Goal: Transaction & Acquisition: Purchase product/service

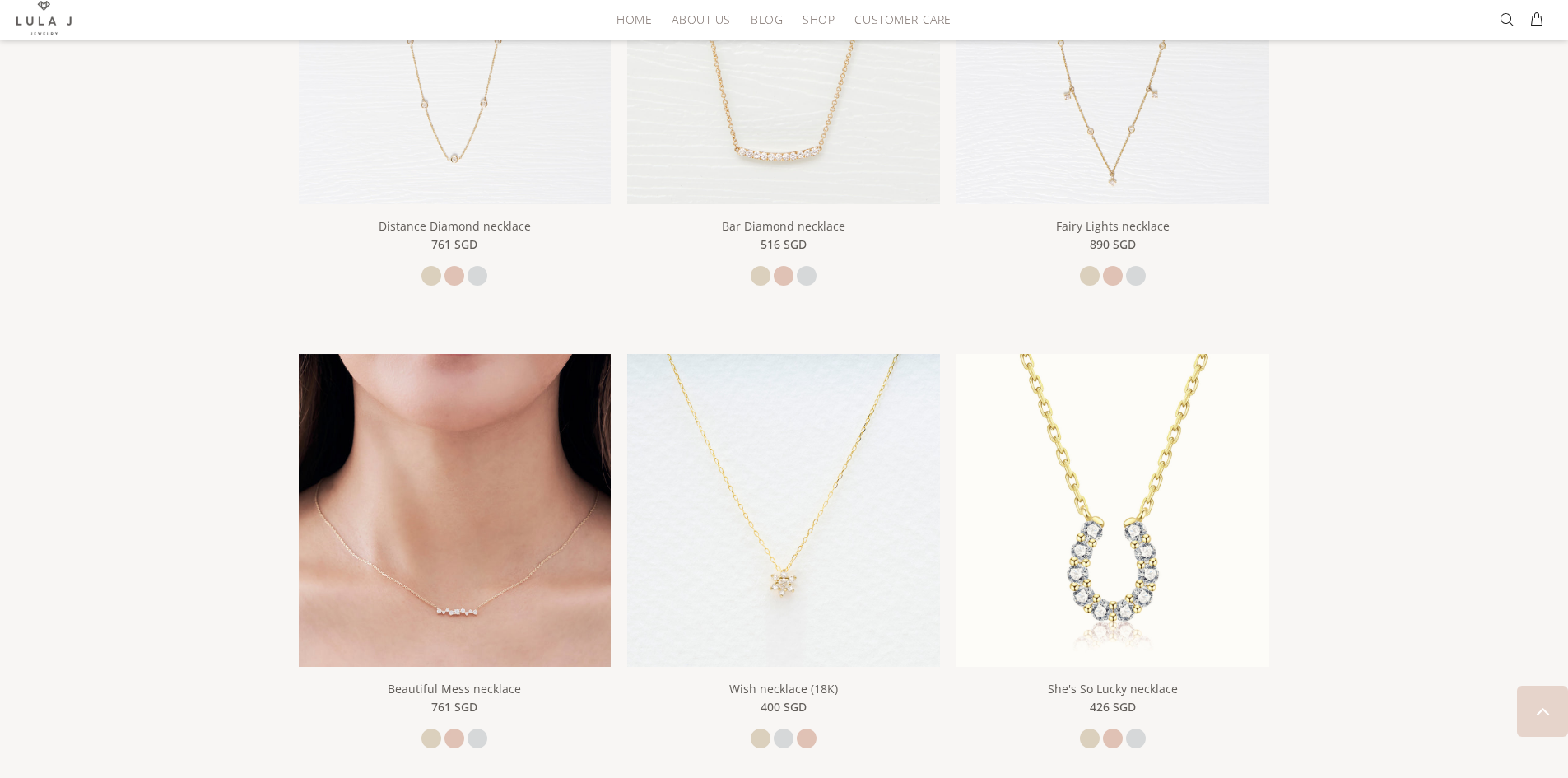
scroll to position [576, 0]
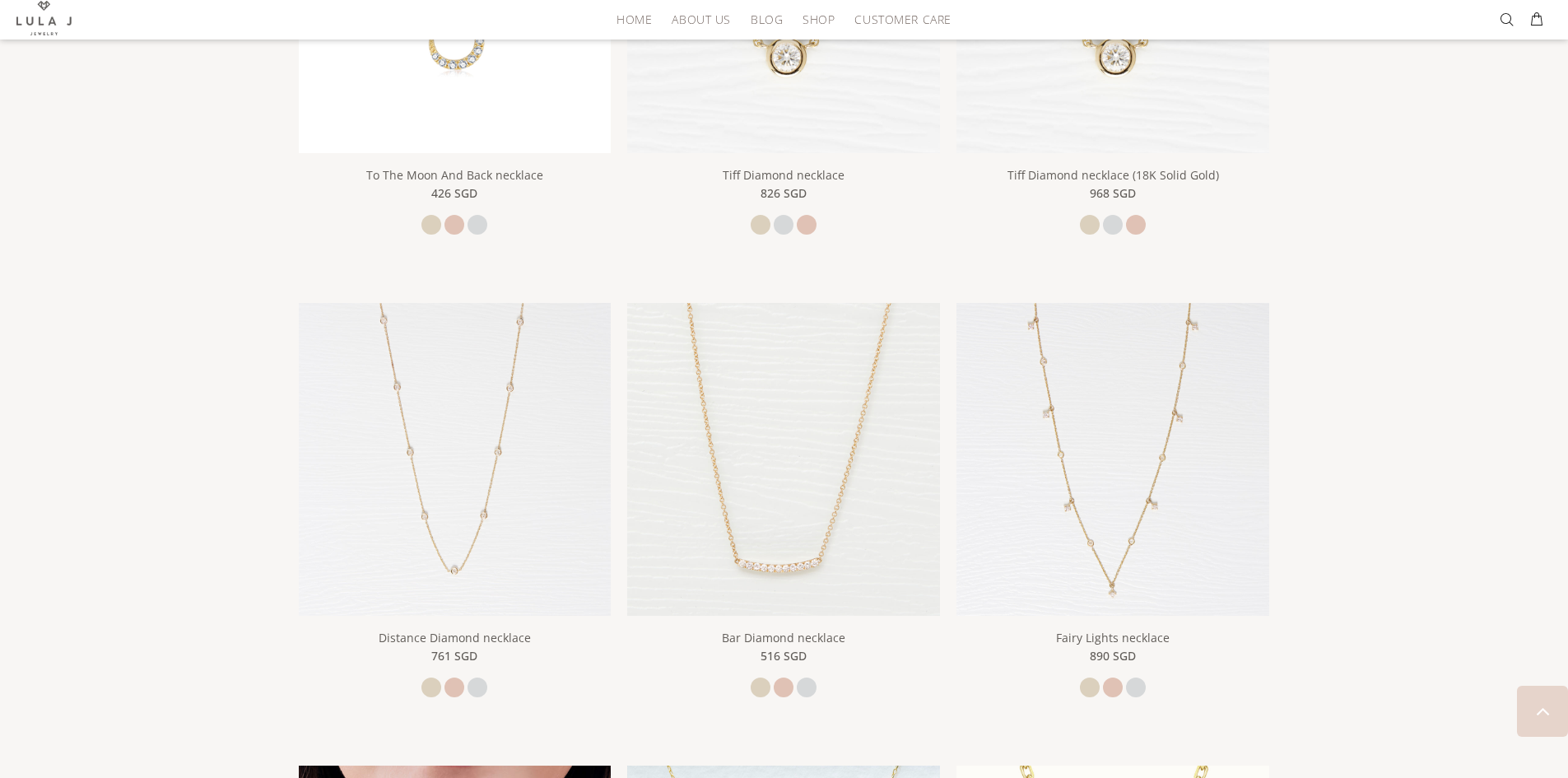
click at [504, 548] on img at bounding box center [454, 459] width 313 height 313
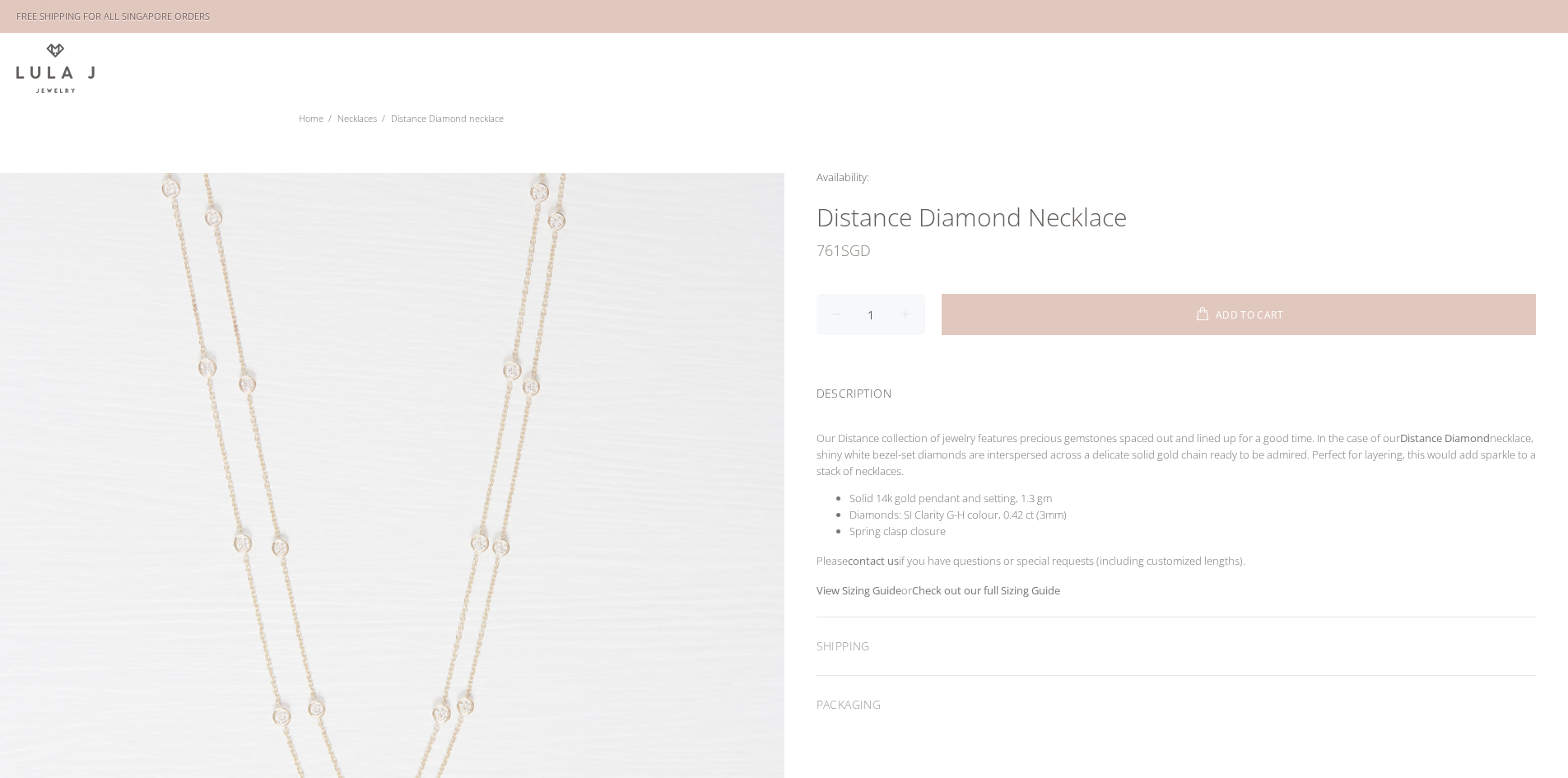
scroll to position [411, 0]
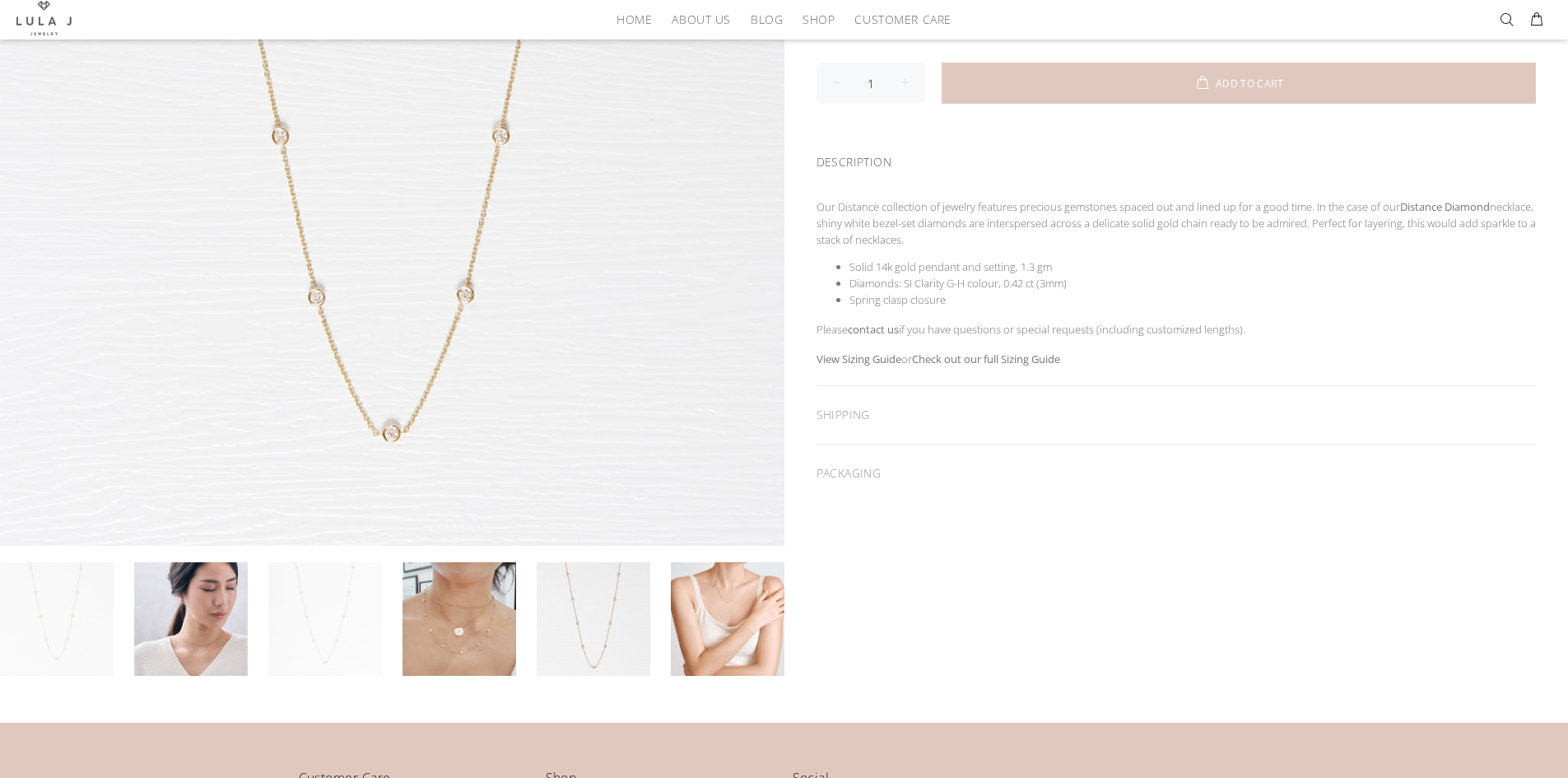
click at [324, 604] on link at bounding box center [325, 619] width 113 height 113
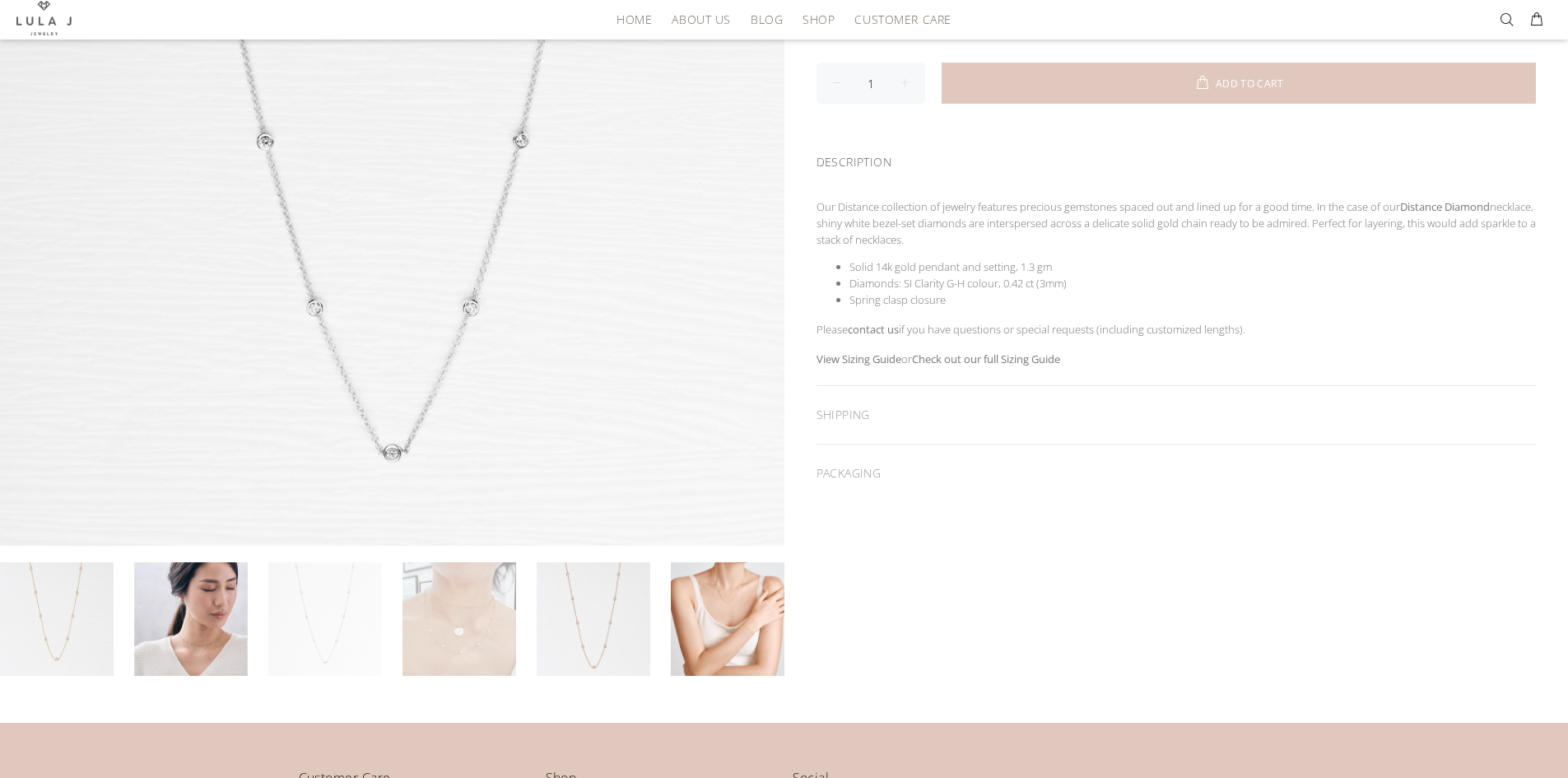
click at [425, 626] on link at bounding box center [459, 619] width 113 height 113
click at [562, 616] on link at bounding box center [593, 619] width 113 height 113
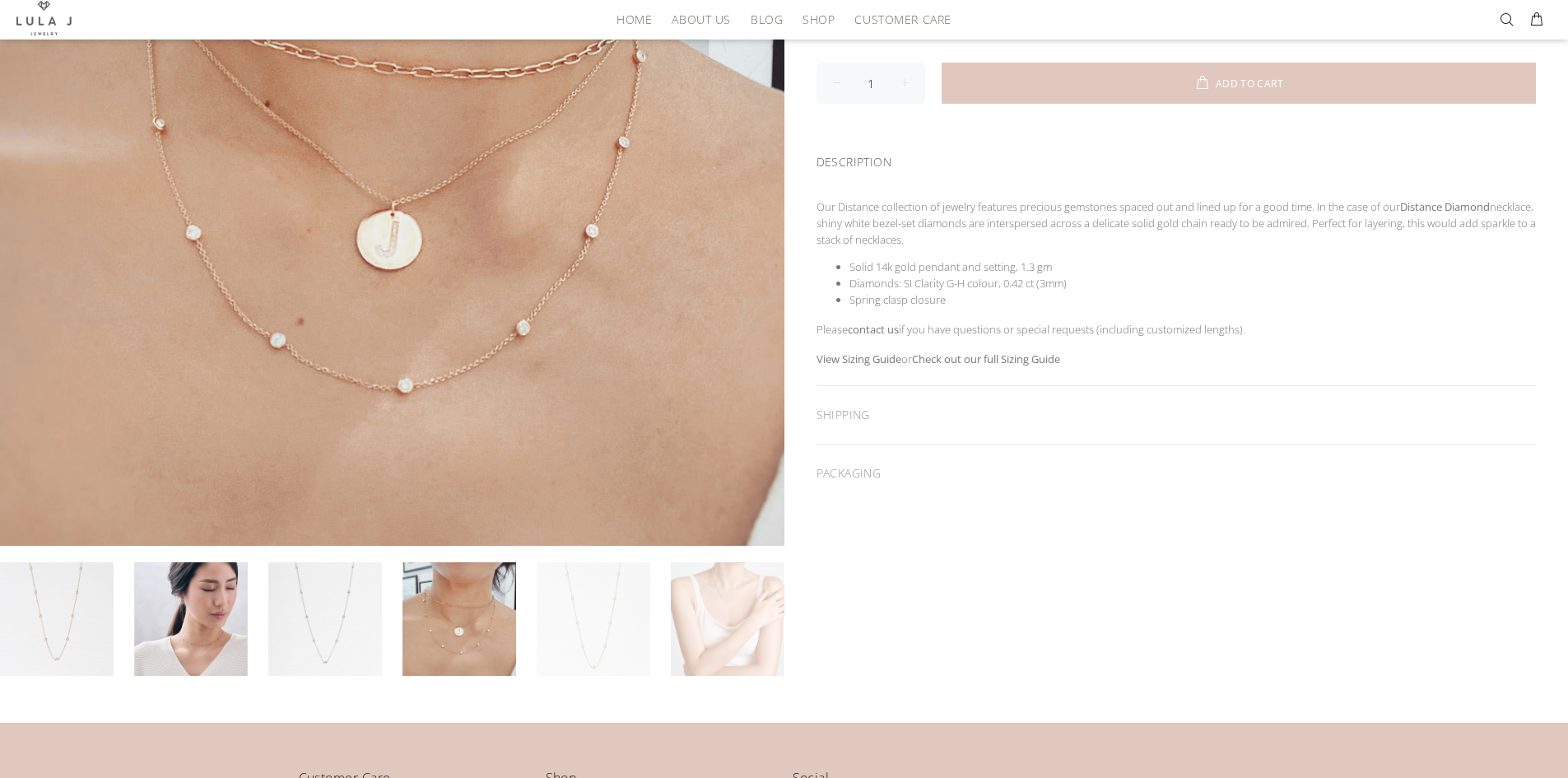
click at [747, 615] on link at bounding box center [727, 619] width 113 height 113
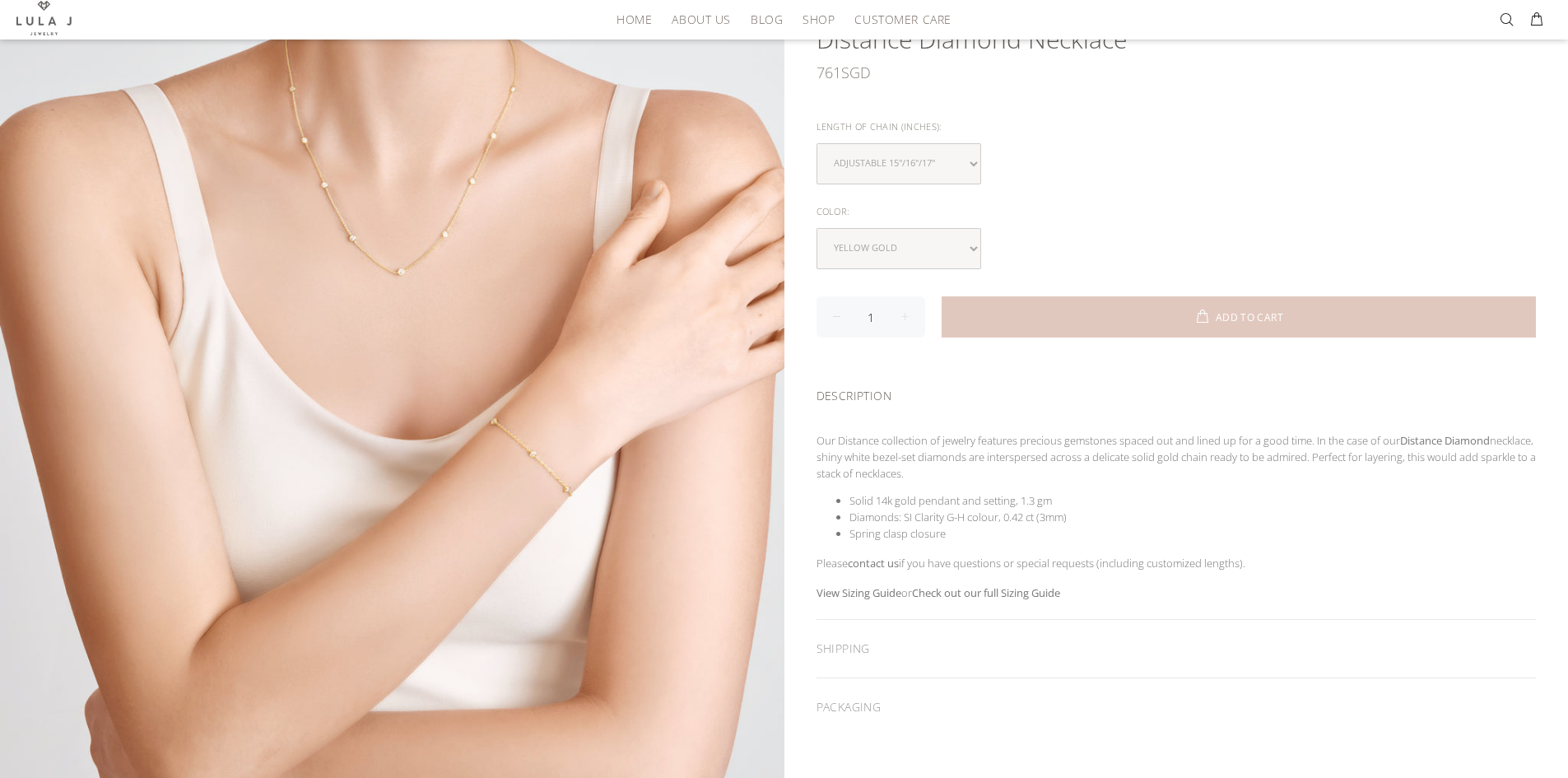
scroll to position [165, 0]
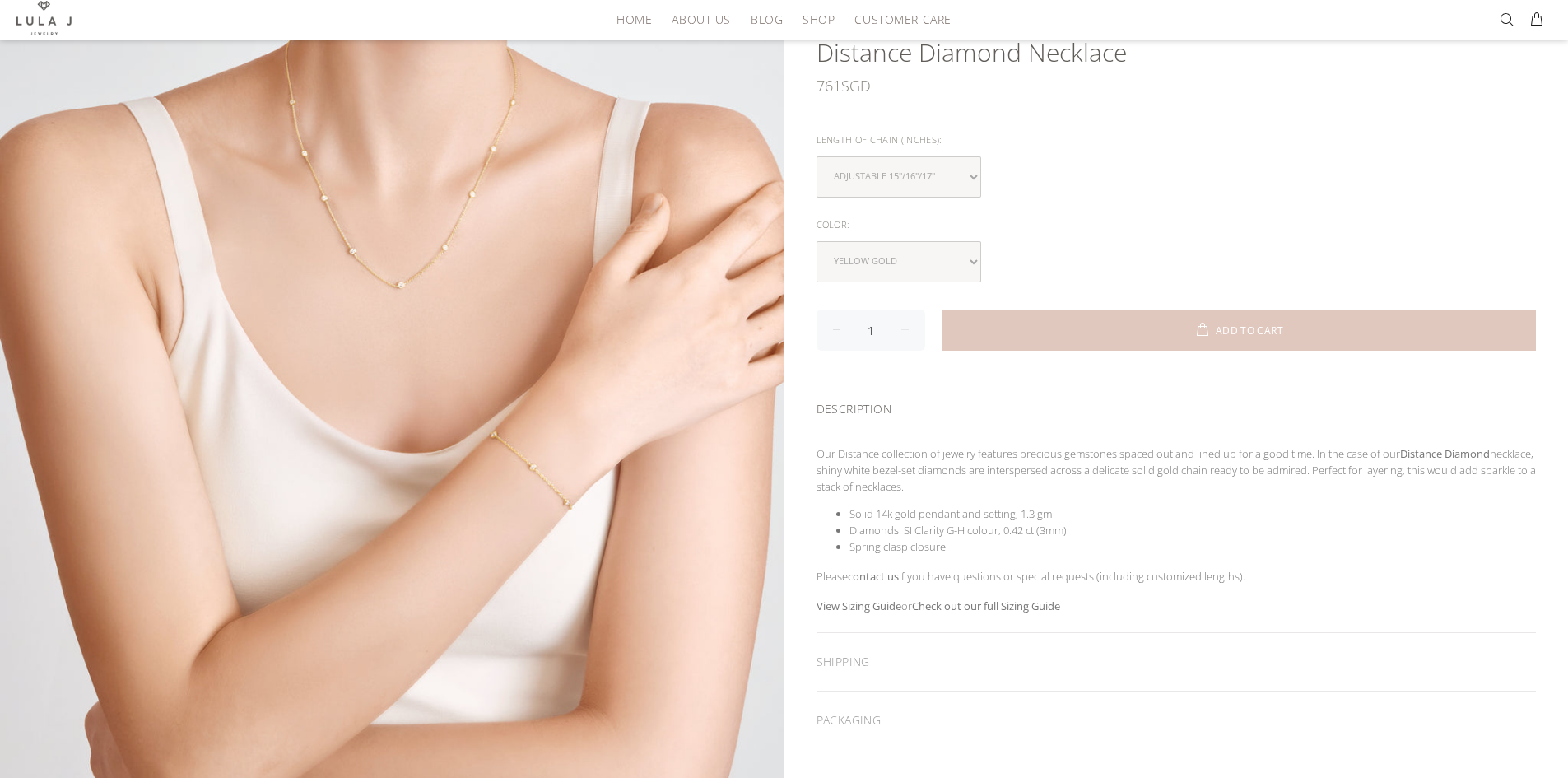
click at [1288, 539] on li "Spring clasp closure" at bounding box center [1193, 546] width 687 height 17
